Goal: Task Accomplishment & Management: Manage account settings

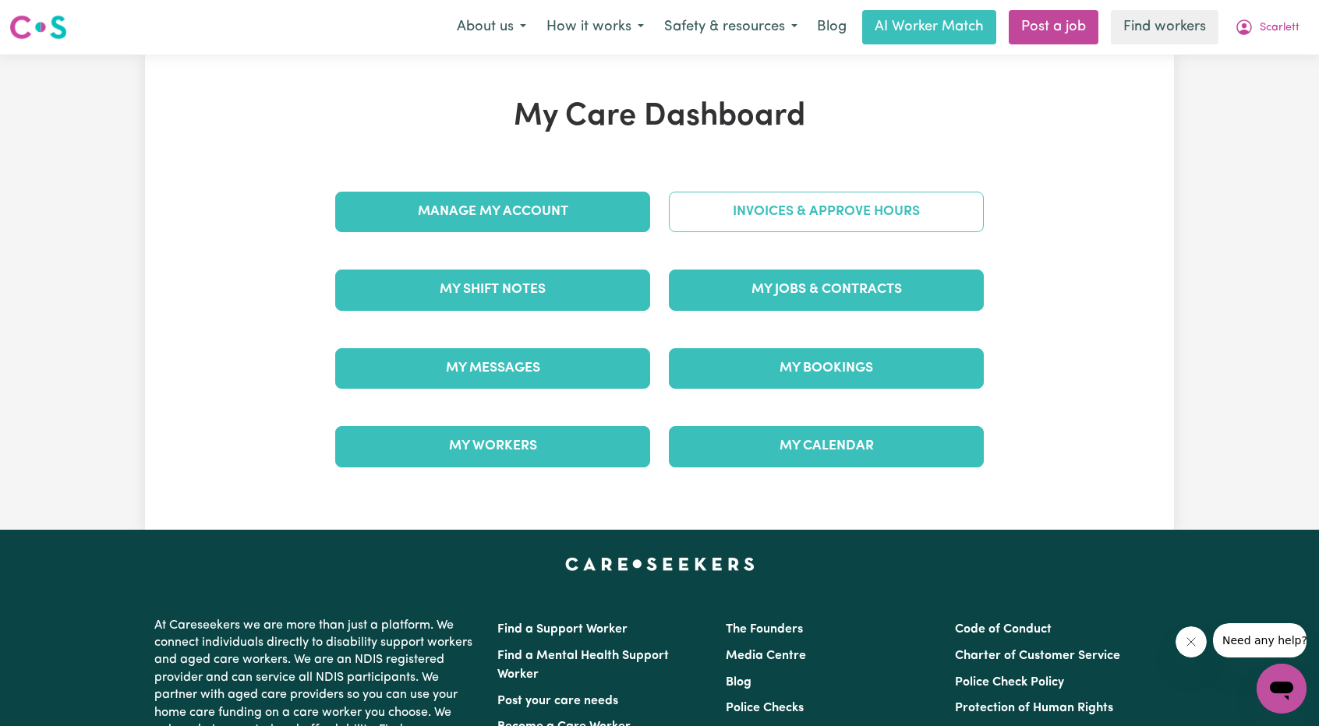
click at [940, 195] on link "Invoices & Approve Hours" at bounding box center [826, 212] width 315 height 41
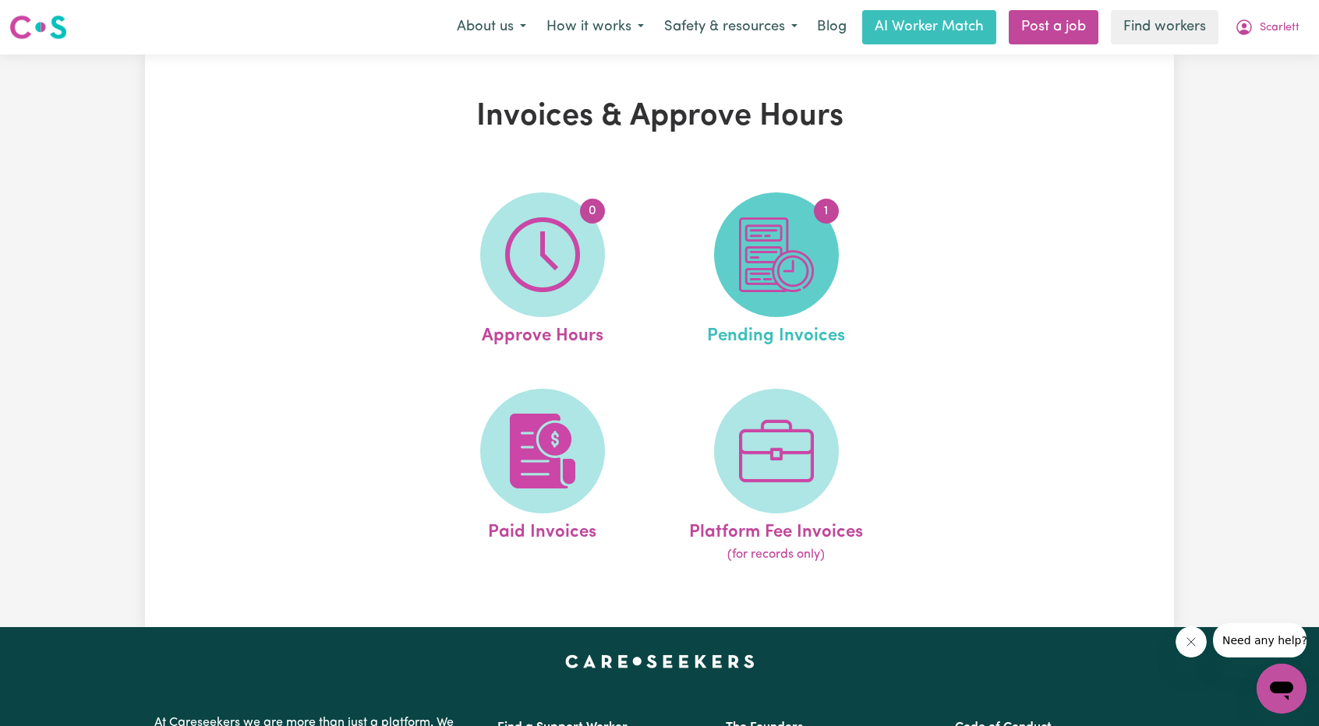
click at [772, 285] on img at bounding box center [776, 254] width 75 height 75
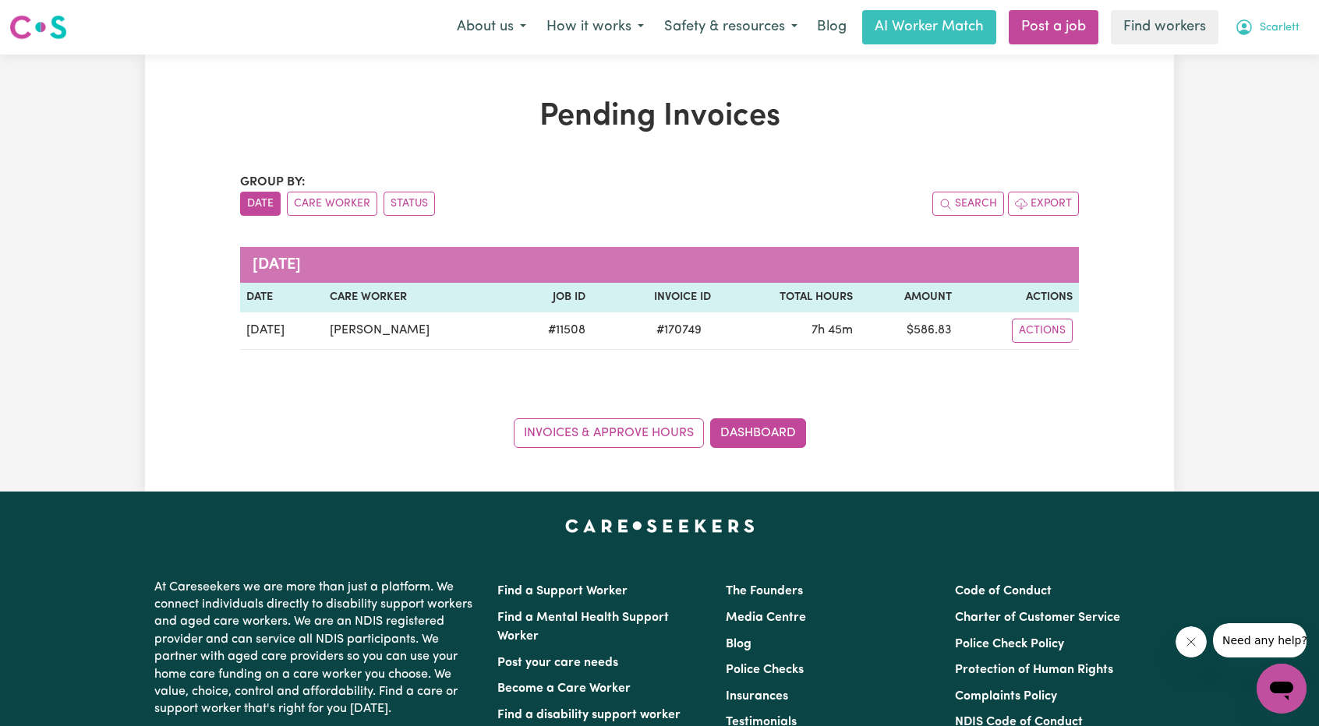
click at [1289, 35] on span "Scarlett" at bounding box center [1280, 27] width 40 height 17
click at [1267, 82] on link "Logout" at bounding box center [1247, 90] width 123 height 30
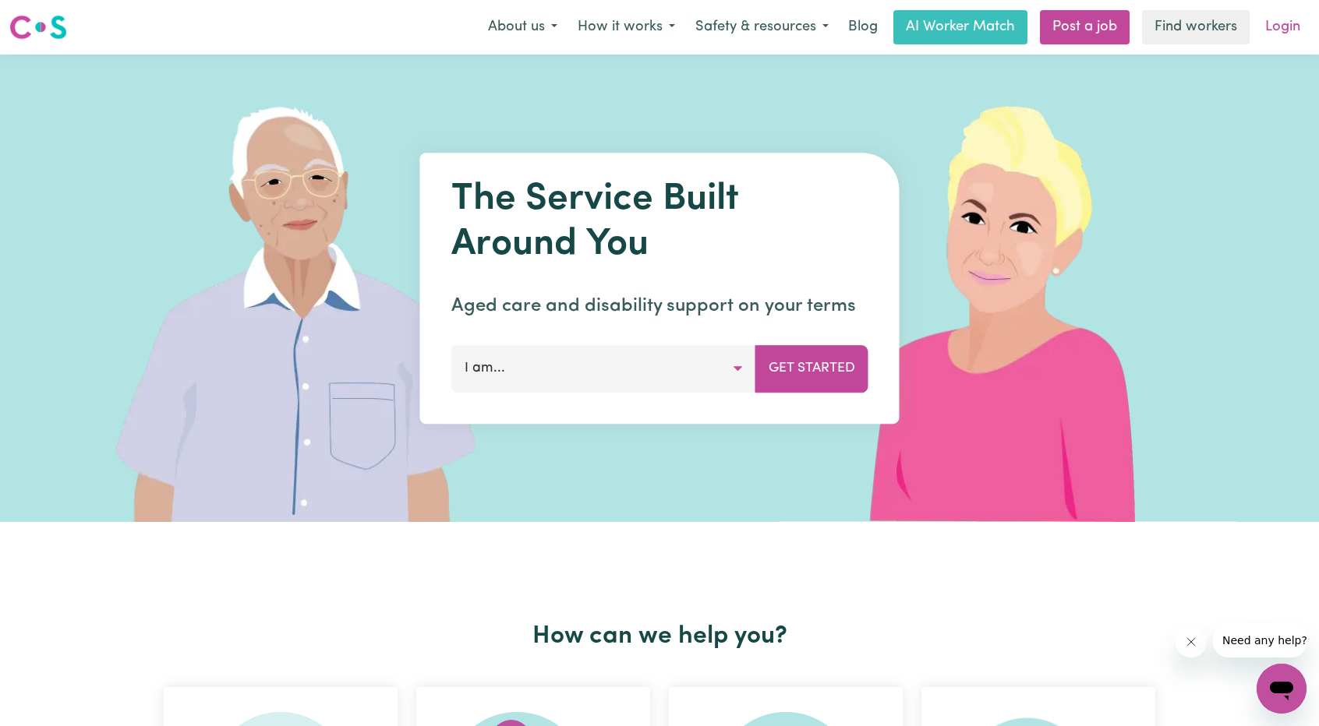
click at [1305, 34] on link "Login" at bounding box center [1283, 27] width 54 height 34
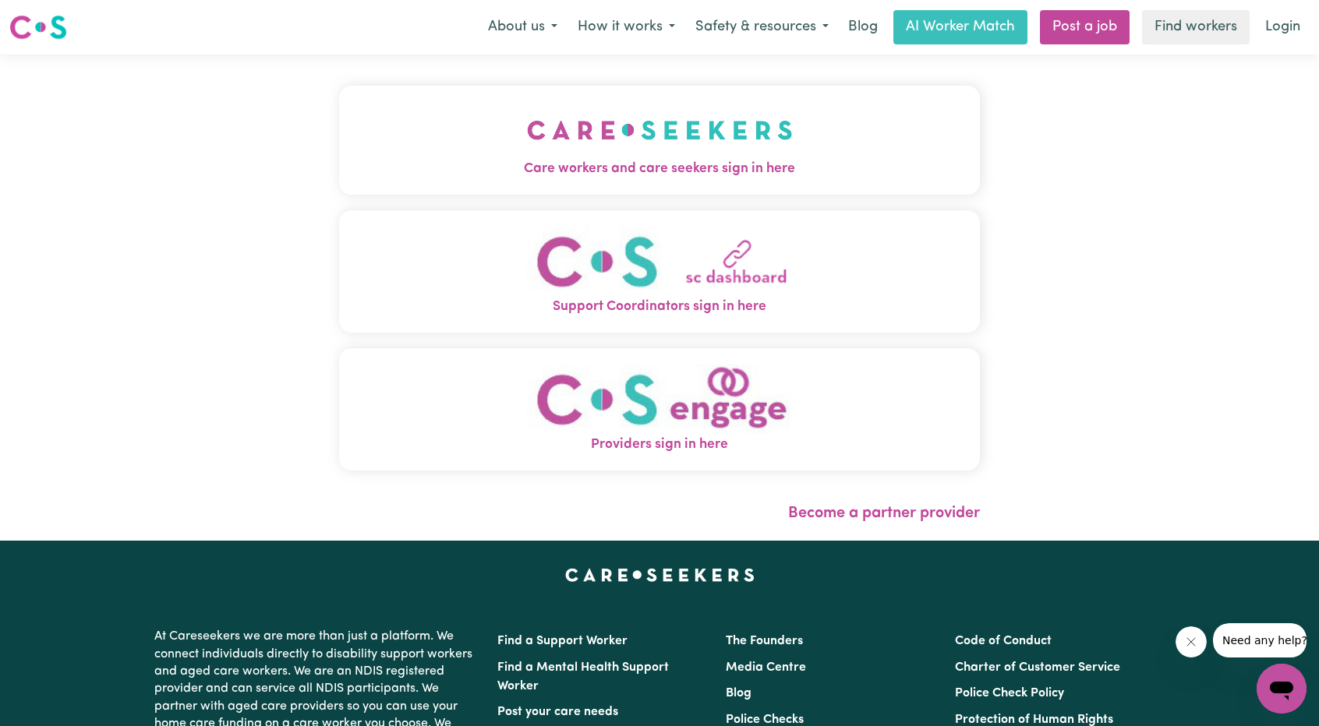
click at [705, 164] on span "Care workers and care seekers sign in here" at bounding box center [659, 169] width 641 height 20
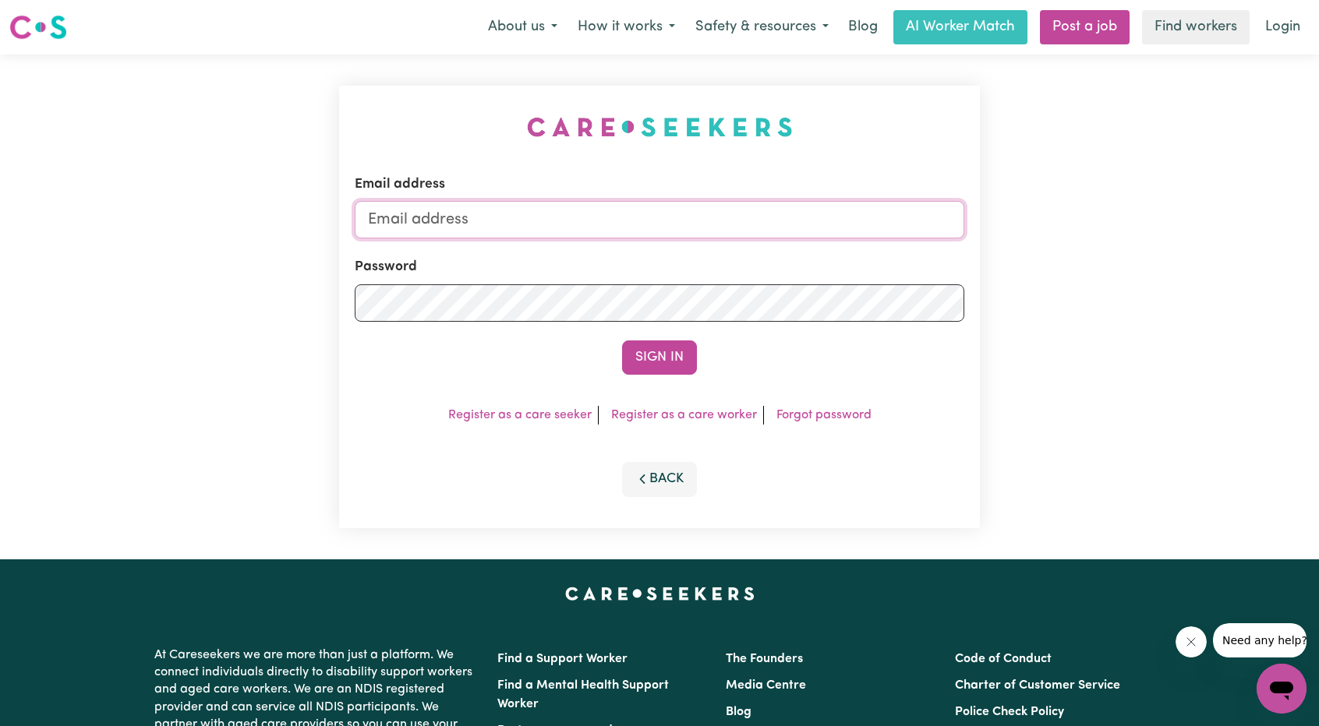
click at [597, 211] on input "Email address" at bounding box center [660, 219] width 610 height 37
drag, startPoint x: 448, startPoint y: 221, endPoint x: 917, endPoint y: 251, distance: 470.2
click at [915, 250] on form "Email address [EMAIL_ADDRESS][PERSON_NAME][DOMAIN_NAME] Password Sign In" at bounding box center [660, 275] width 610 height 200
type input "[EMAIL_ADDRESS][DOMAIN_NAME]"
click at [687, 350] on button "Sign In" at bounding box center [659, 358] width 75 height 34
